Goal: Navigation & Orientation: Understand site structure

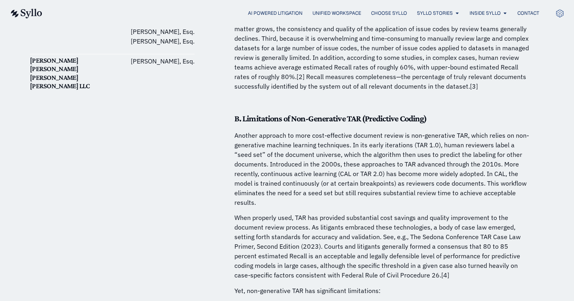
scroll to position [698, 0]
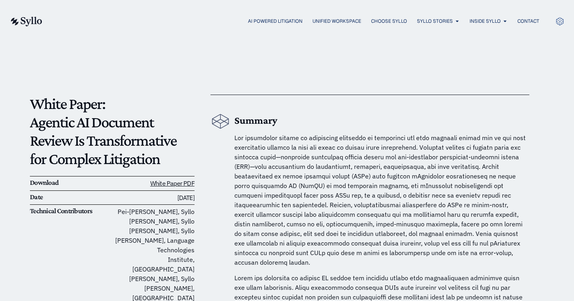
scroll to position [9, 0]
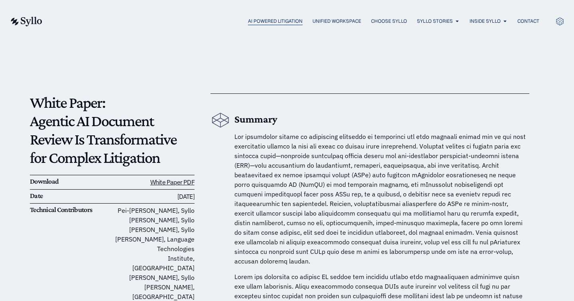
click at [290, 22] on span "AI Powered Litigation" at bounding box center [275, 21] width 55 height 7
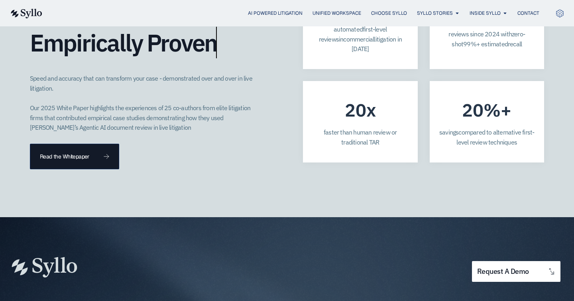
scroll to position [2366, 0]
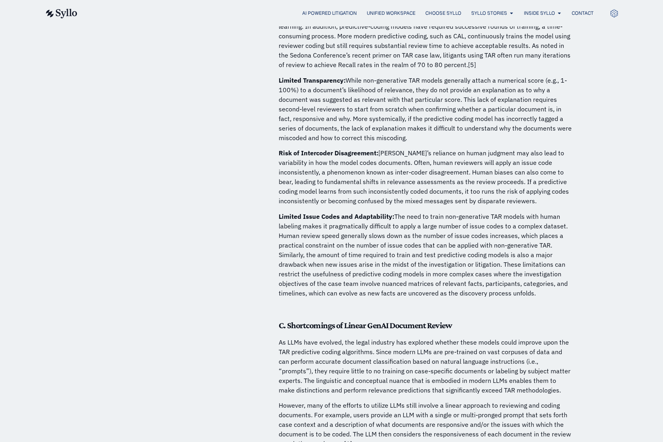
scroll to position [910, 0]
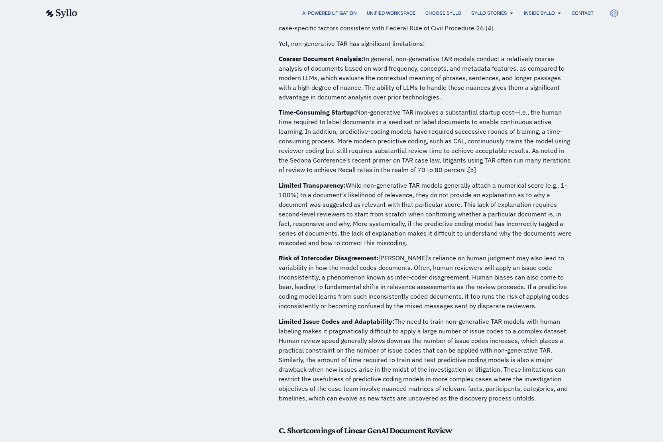
click at [442, 16] on span "Choose Syllo" at bounding box center [444, 13] width 36 height 7
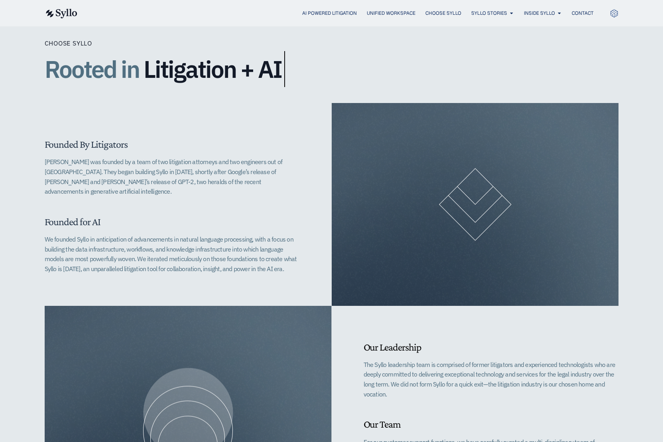
scroll to position [72, 0]
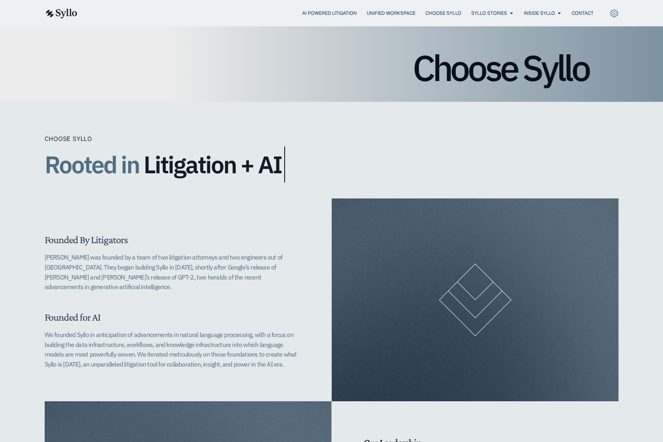
click at [68, 11] on img at bounding box center [61, 14] width 33 height 10
